Goal: Find specific page/section: Find specific page/section

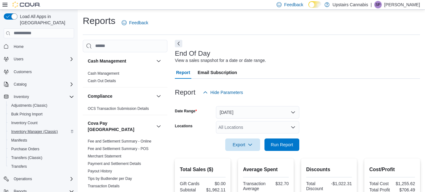
scroll to position [9, 0]
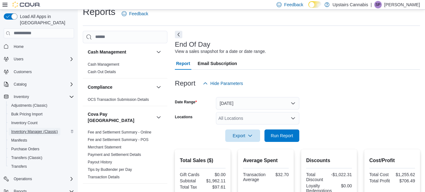
click at [51, 129] on span "Inventory Manager (Classic)" at bounding box center [34, 131] width 47 height 5
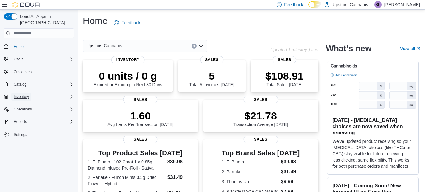
click at [25, 94] on span "Inventory" at bounding box center [21, 96] width 15 height 5
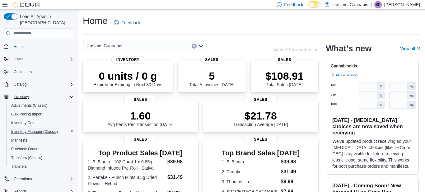
click at [28, 129] on span "Inventory Manager (Classic)" at bounding box center [34, 131] width 47 height 5
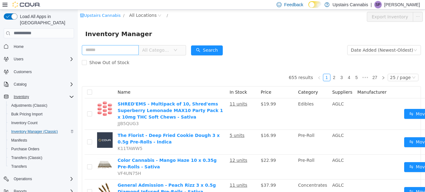
click at [93, 50] on input "text" at bounding box center [110, 50] width 57 height 10
type input "***"
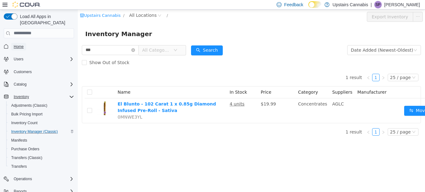
click at [18, 44] on span "Home" at bounding box center [19, 46] width 10 height 5
